Goal: Task Accomplishment & Management: Manage account settings

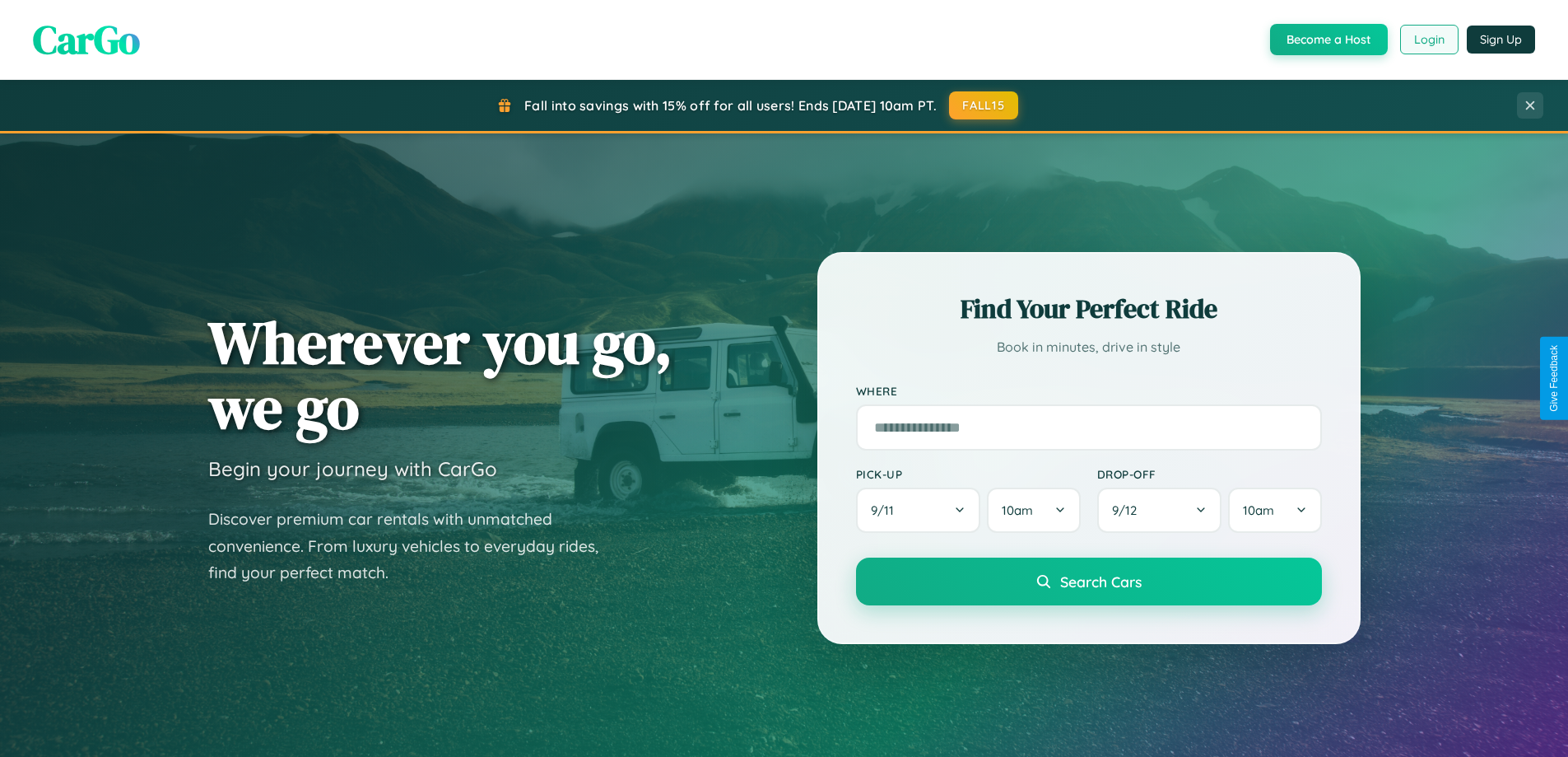
click at [1428, 40] on button "Login" at bounding box center [1430, 40] width 59 height 29
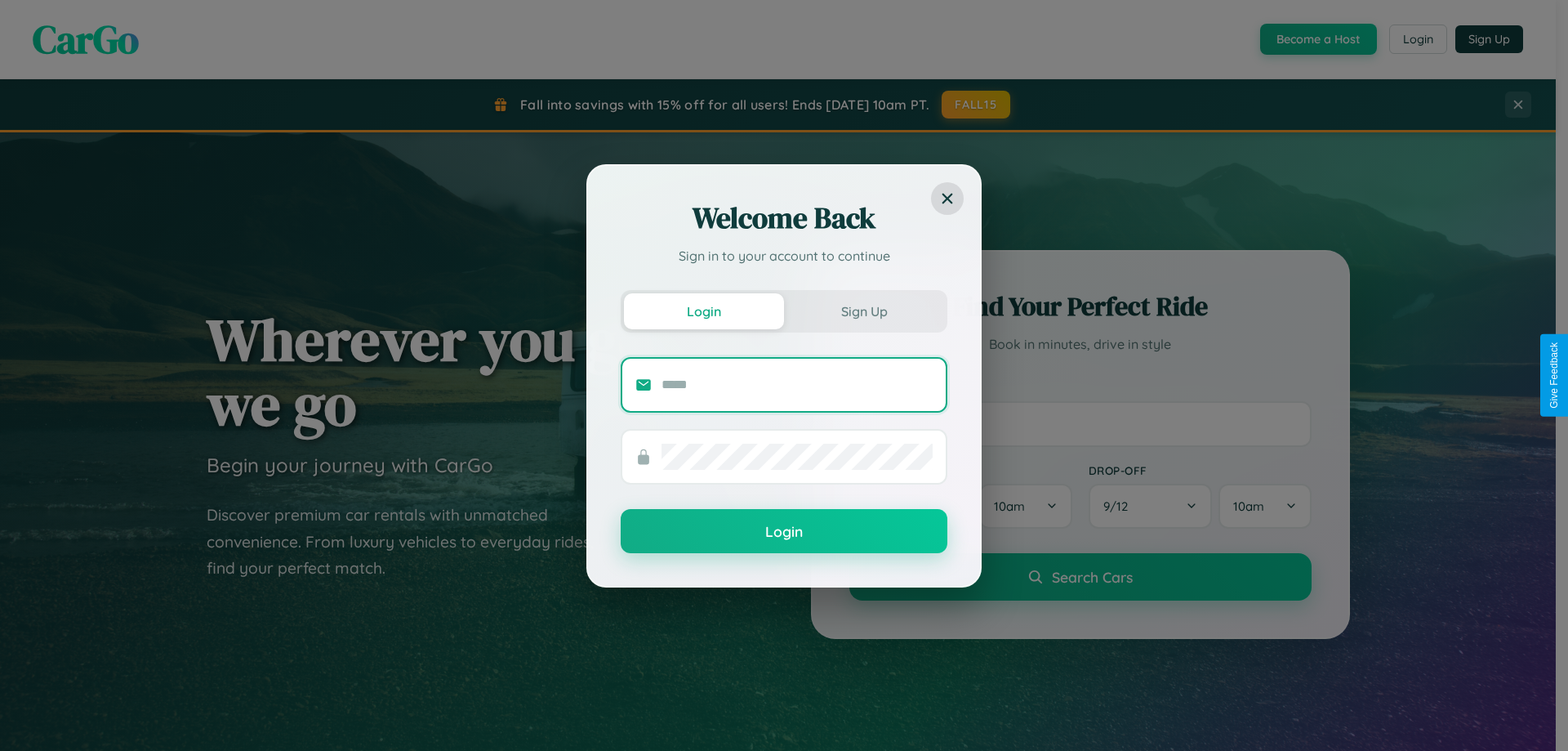
click at [797, 384] on input "text" at bounding box center [797, 385] width 271 height 26
type input "**********"
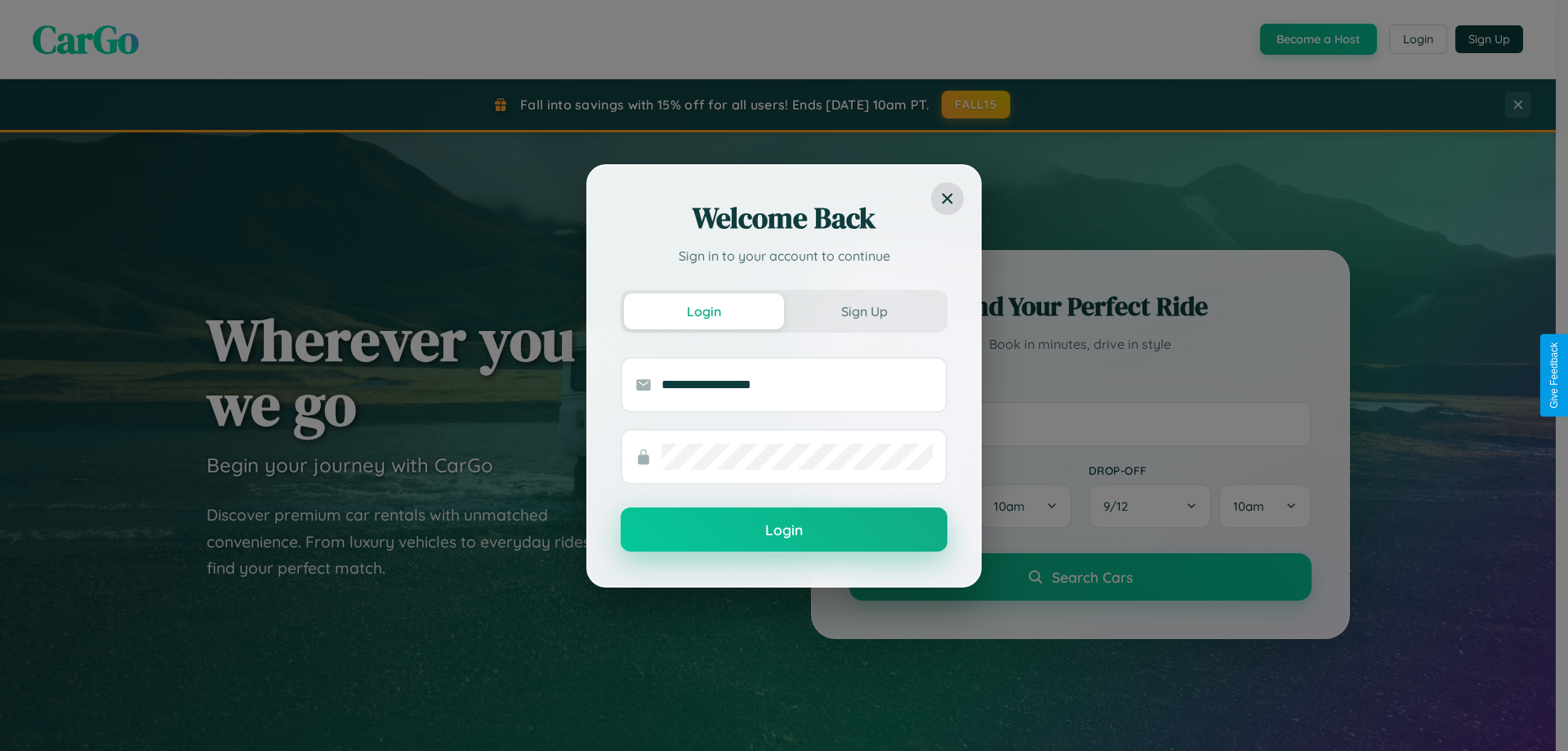
click at [784, 530] on button "Login" at bounding box center [783, 529] width 327 height 44
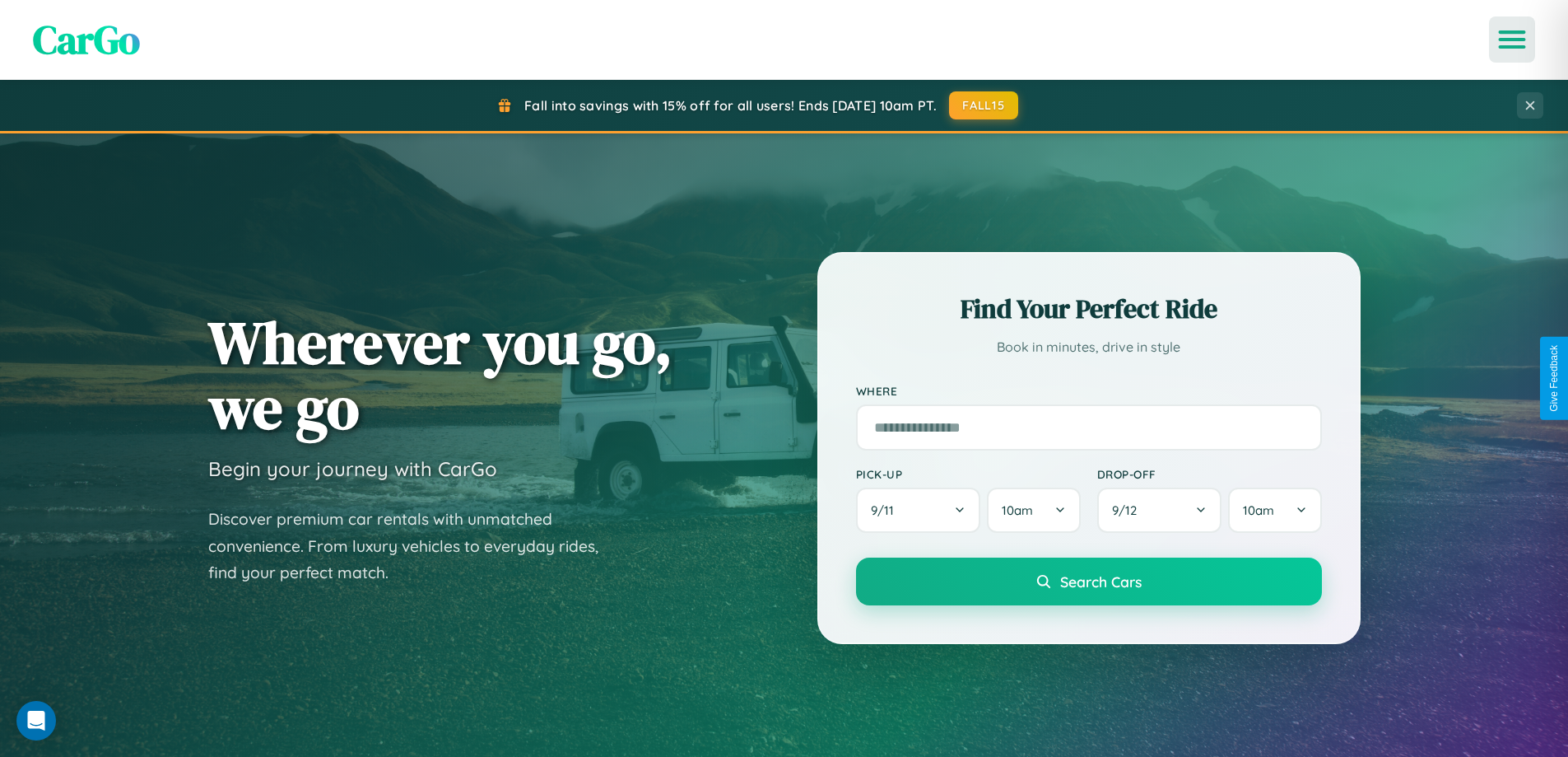
click at [1513, 40] on icon "Open menu" at bounding box center [1513, 39] width 24 height 15
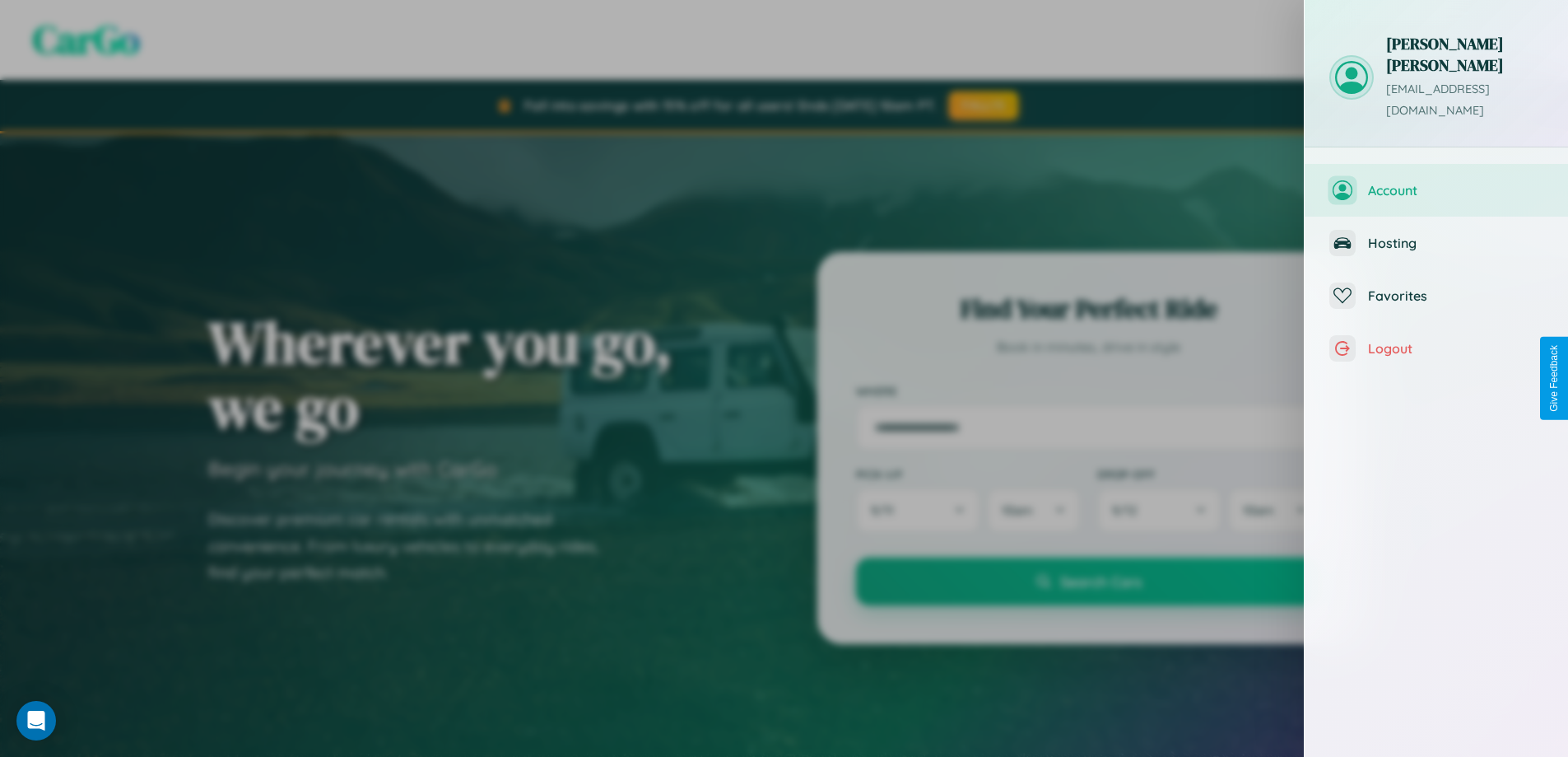
click at [1437, 182] on span "Account" at bounding box center [1456, 189] width 176 height 16
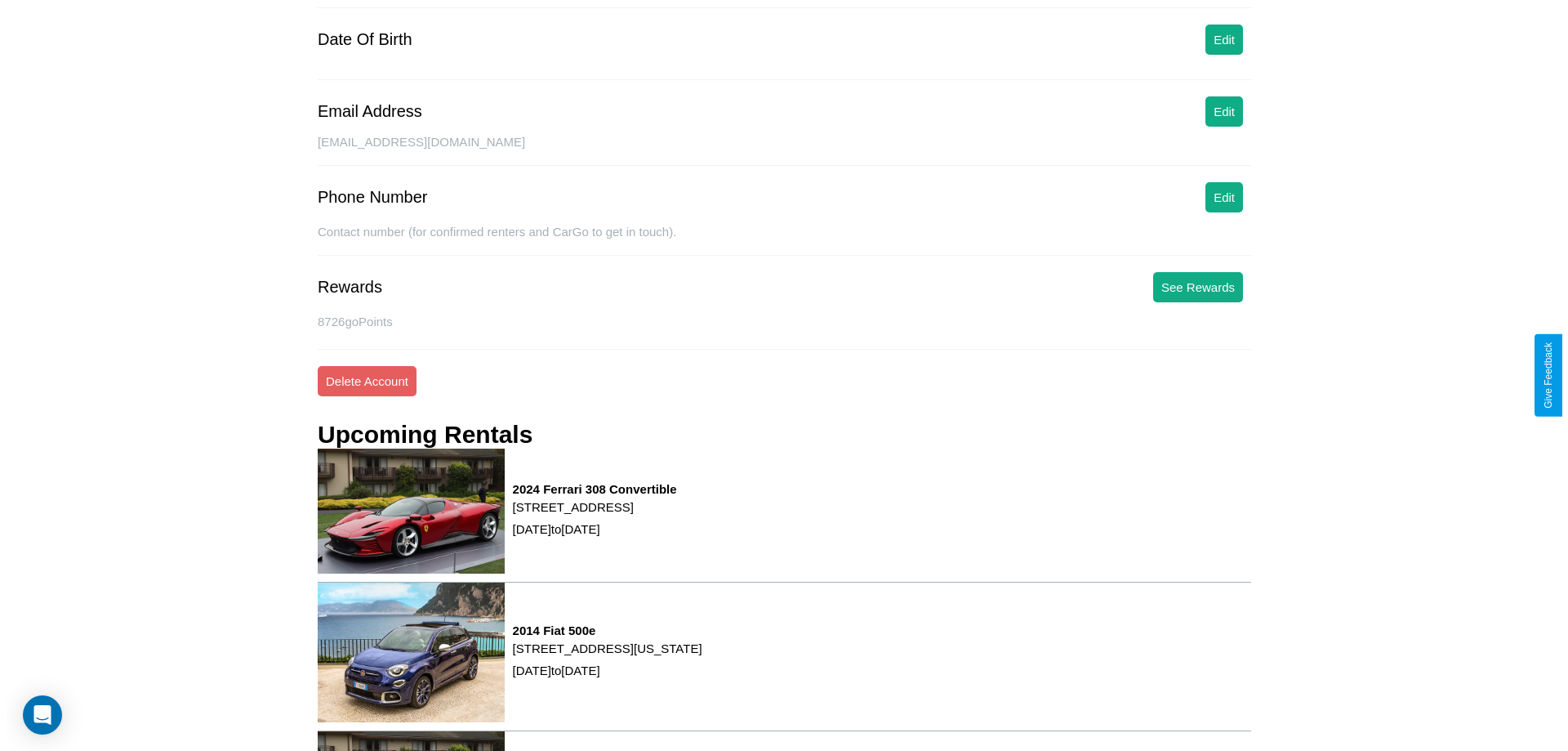
scroll to position [208, 0]
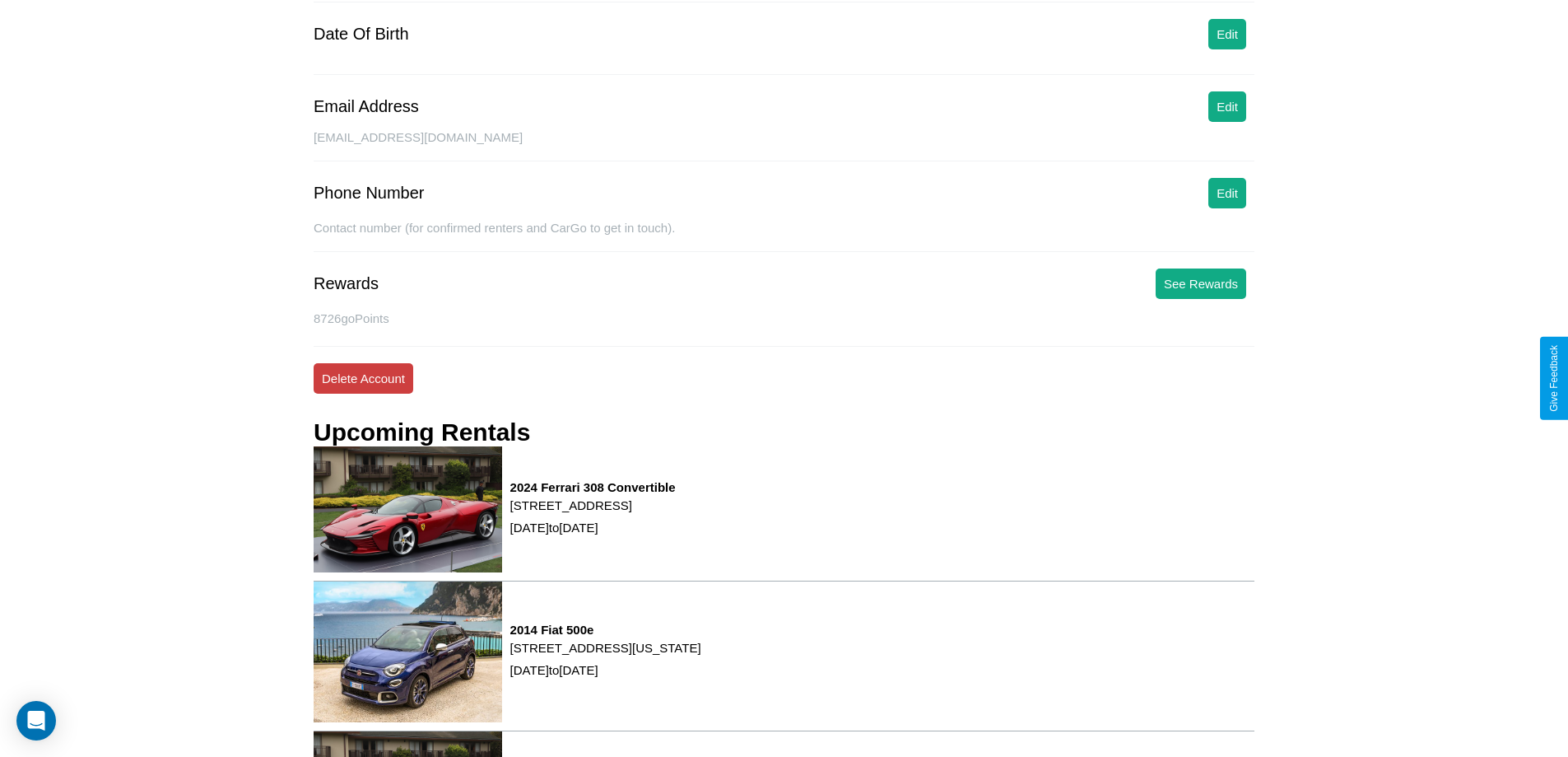
click at [363, 378] on button "Delete Account" at bounding box center [363, 378] width 99 height 30
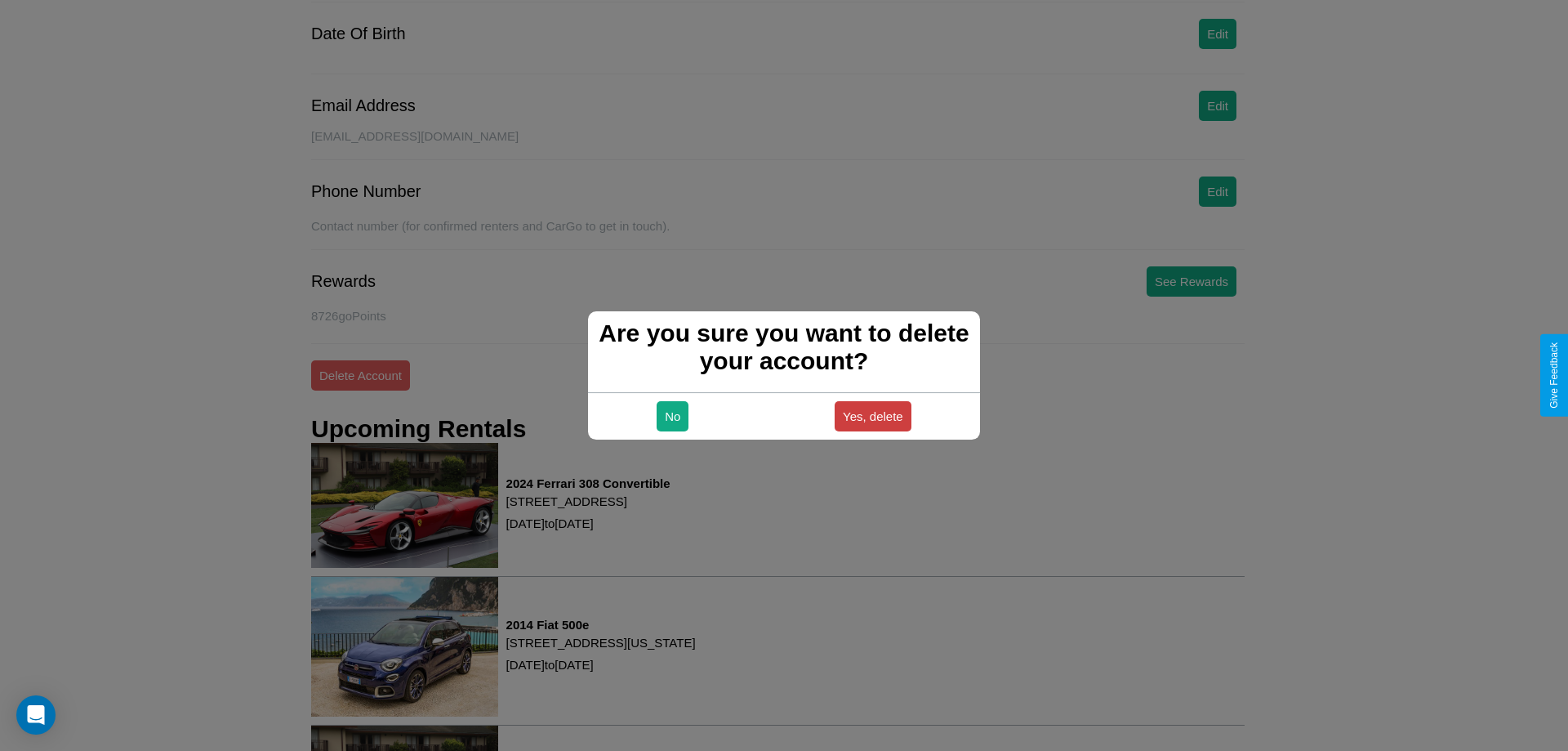
click at [872, 415] on button "Yes, delete" at bounding box center [872, 415] width 76 height 30
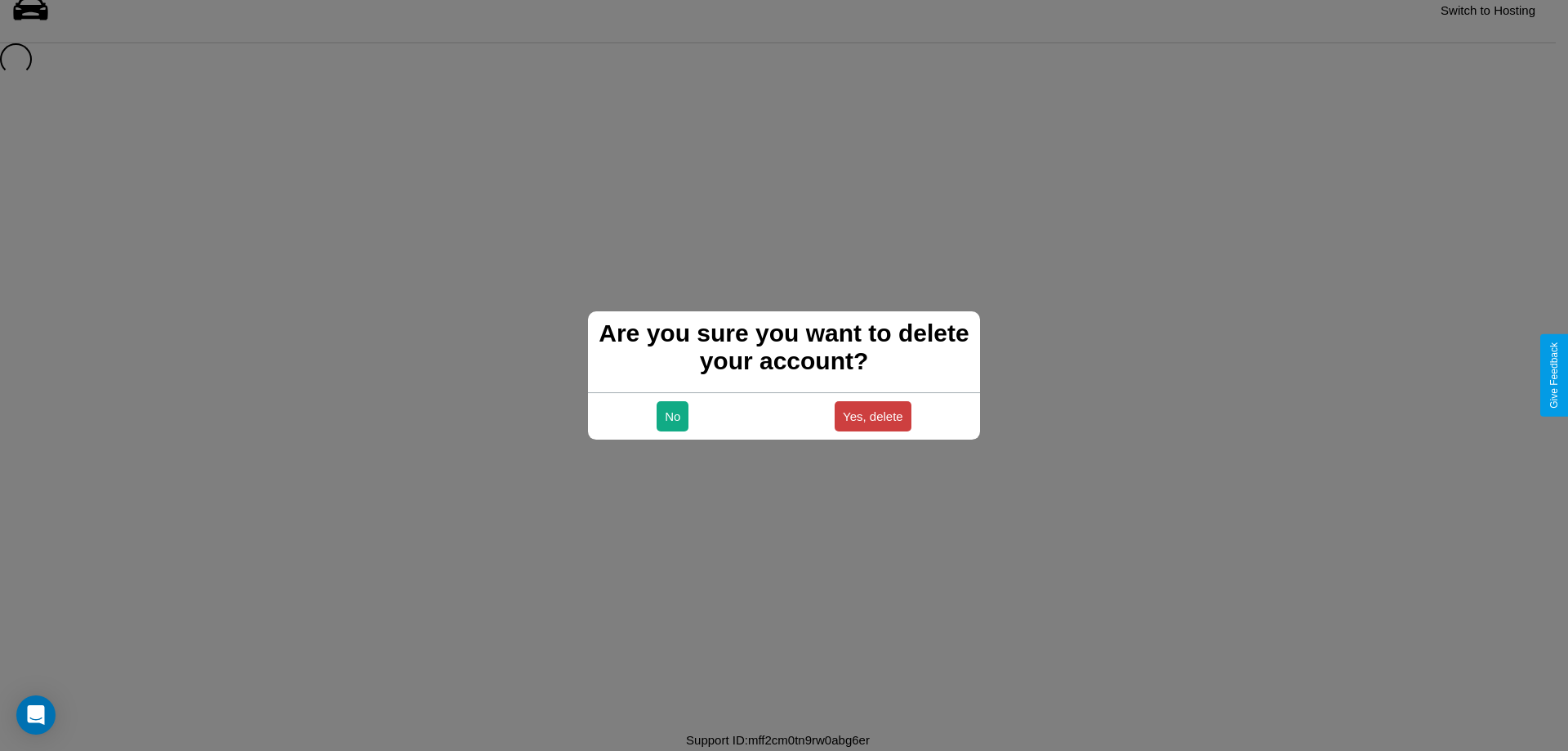
scroll to position [22, 0]
